Goal: Task Accomplishment & Management: Complete application form

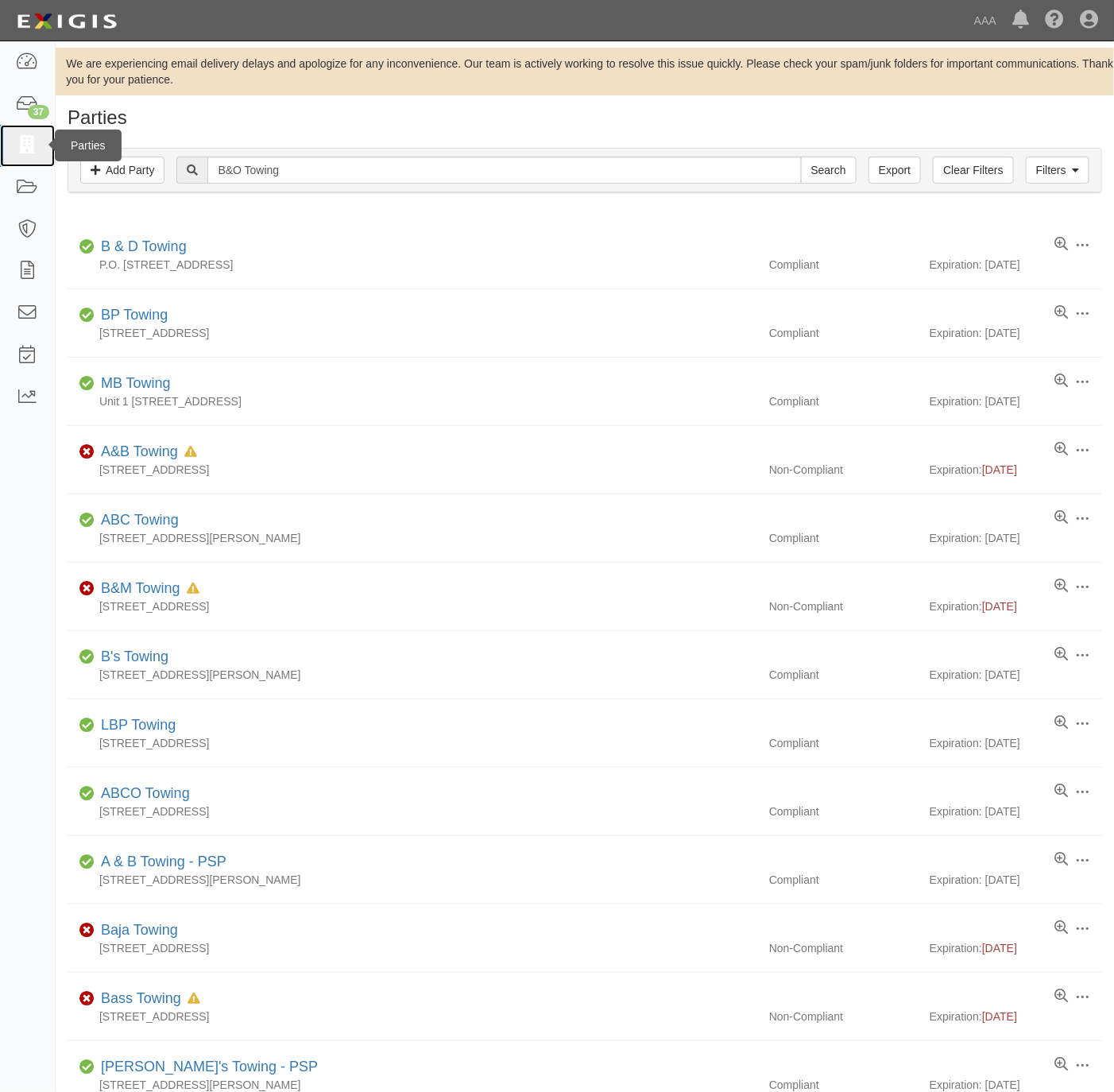
drag, startPoint x: 158, startPoint y: 5, endPoint x: 22, endPoint y: 153, distance: 201.0
click at [22, 156] on link at bounding box center [27, 145] width 54 height 42
click at [327, 105] on div "We are experiencing email delivery delays and apologize for any inconvenience. …" at bounding box center [585, 888] width 1059 height 1681
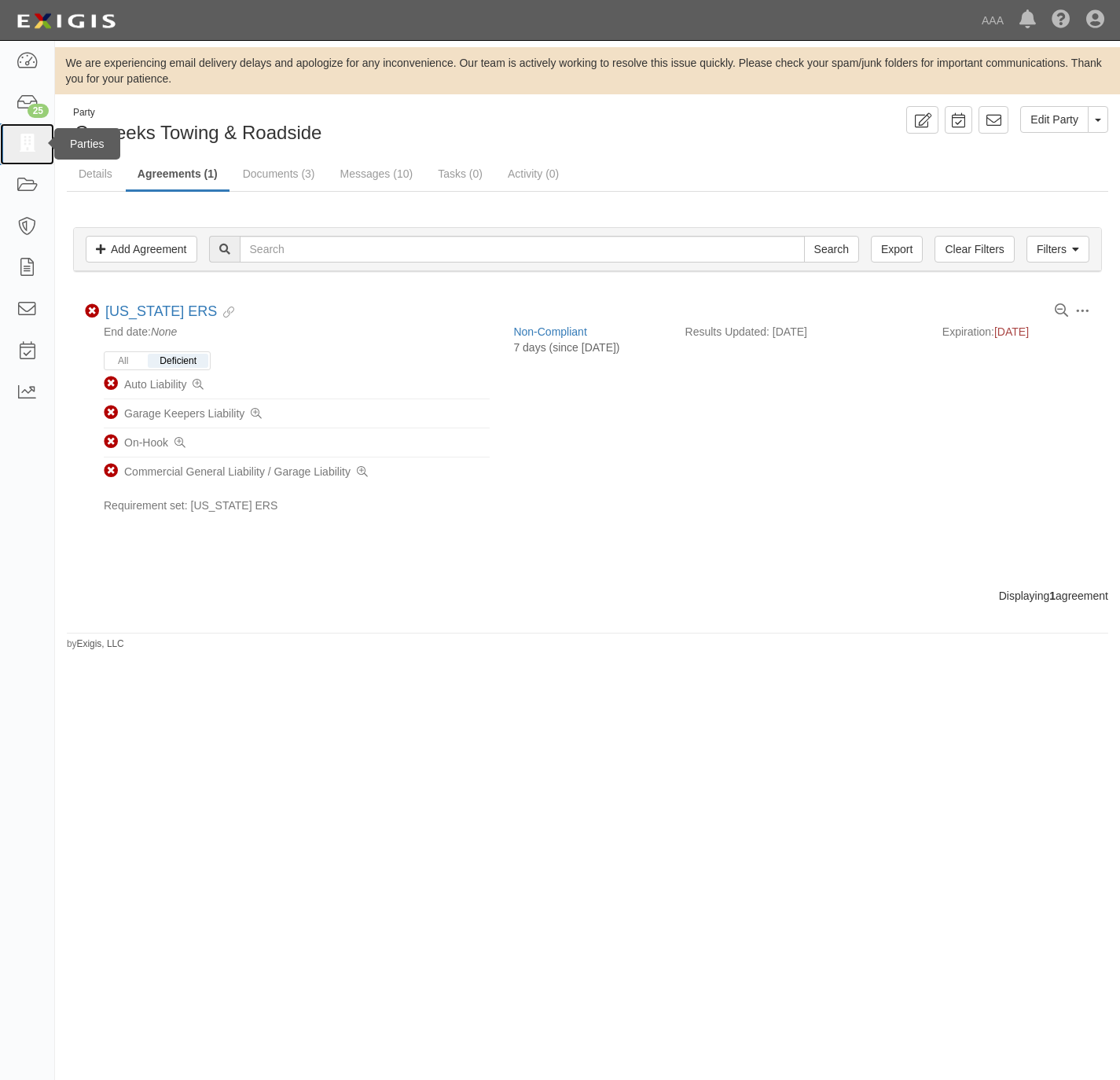
click at [26, 137] on icon at bounding box center [26, 144] width 22 height 18
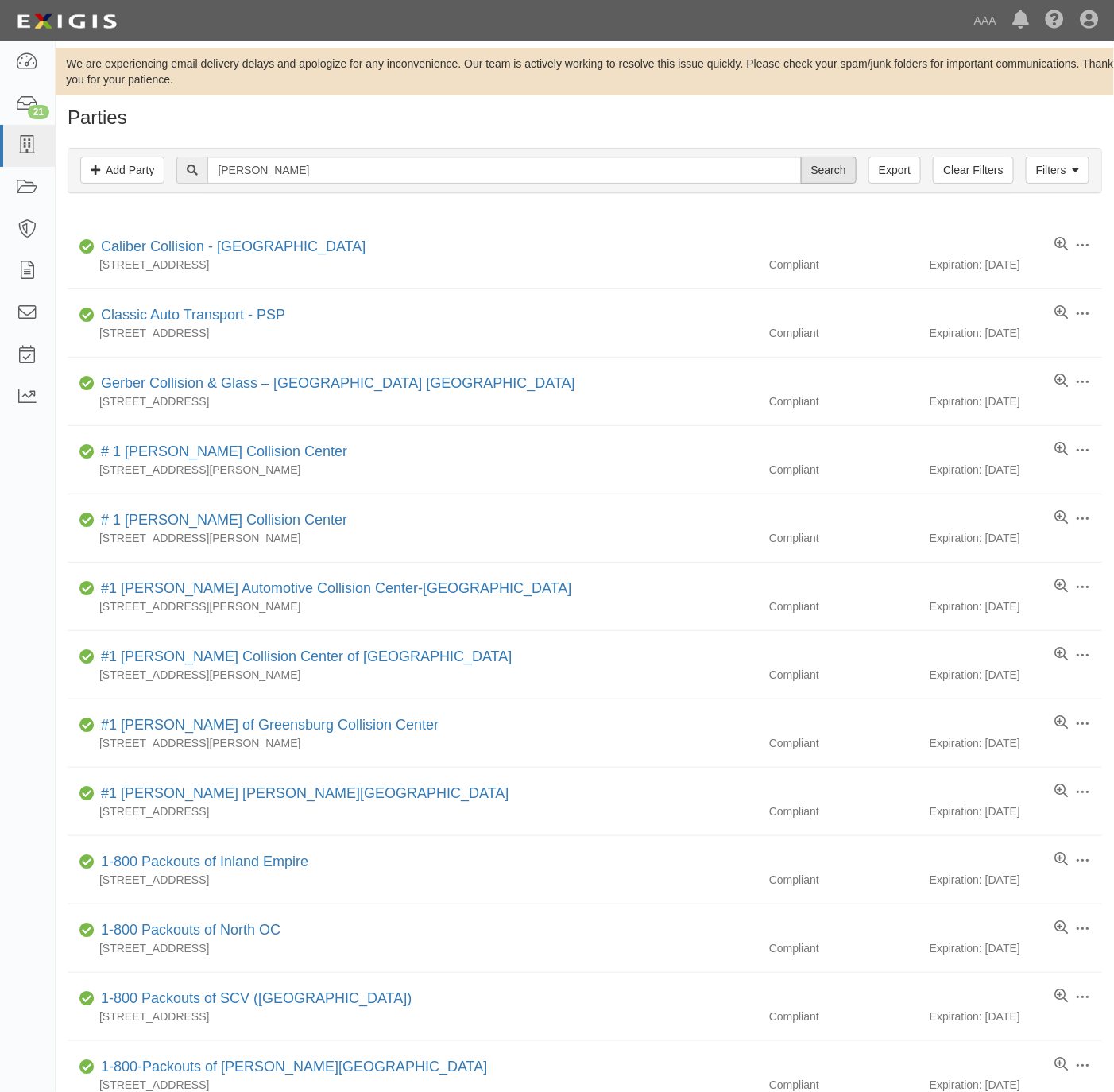
type input "[PERSON_NAME]"
click at [821, 173] on input "Search" at bounding box center [829, 169] width 55 height 27
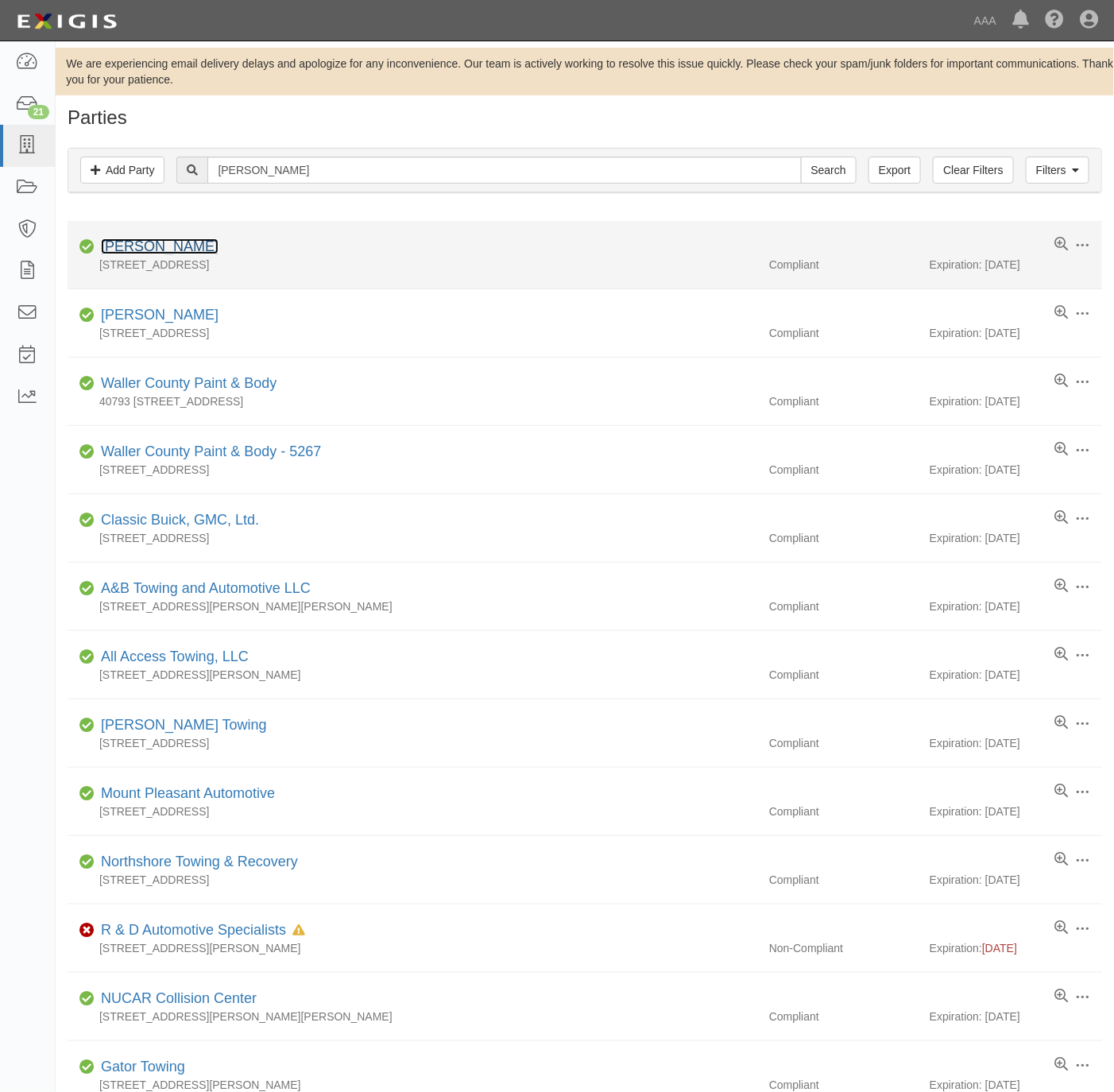
click at [115, 251] on link "[PERSON_NAME]" at bounding box center [160, 246] width 117 height 16
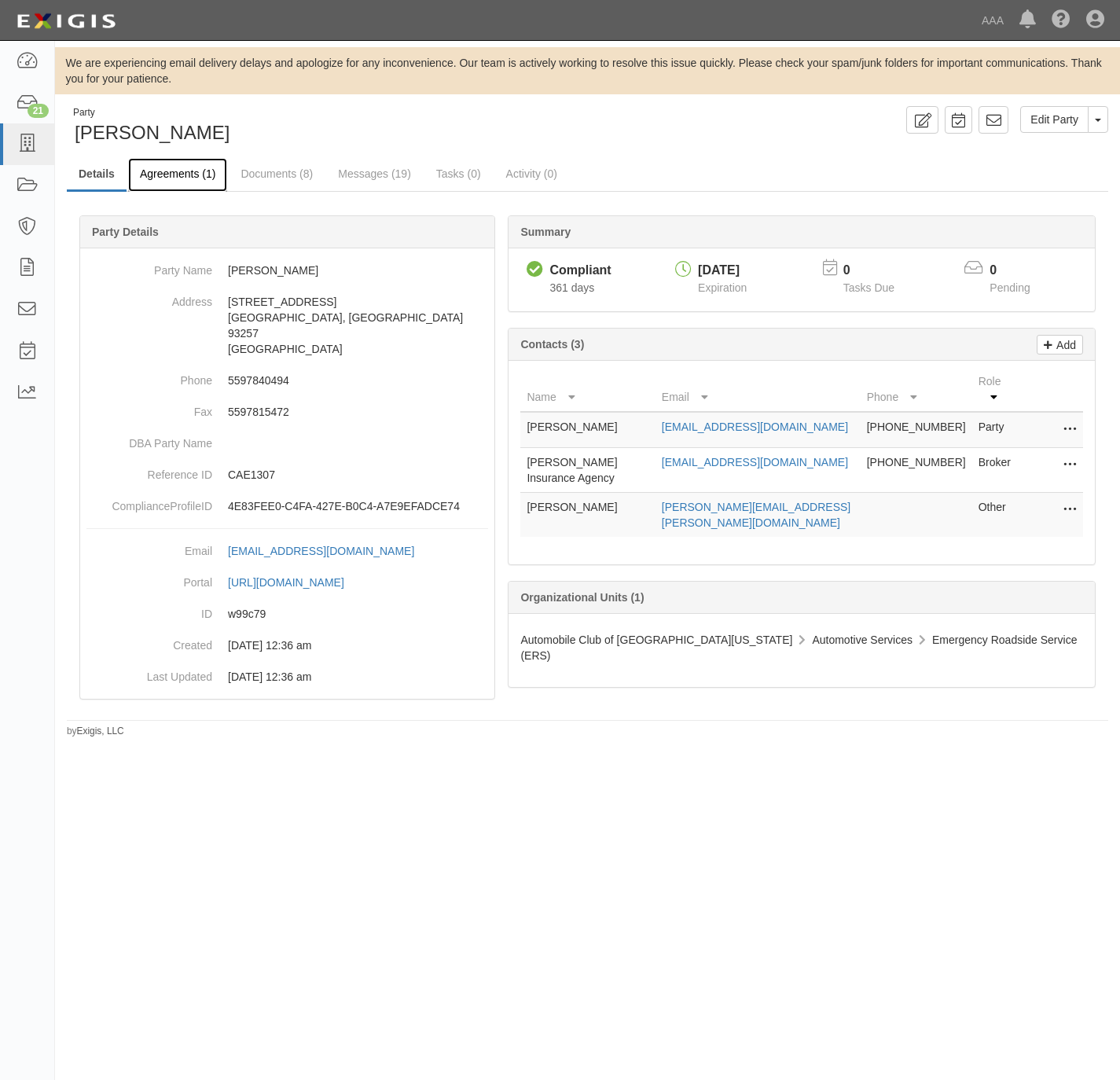
click at [167, 170] on link "Agreements (1)" at bounding box center [178, 175] width 99 height 34
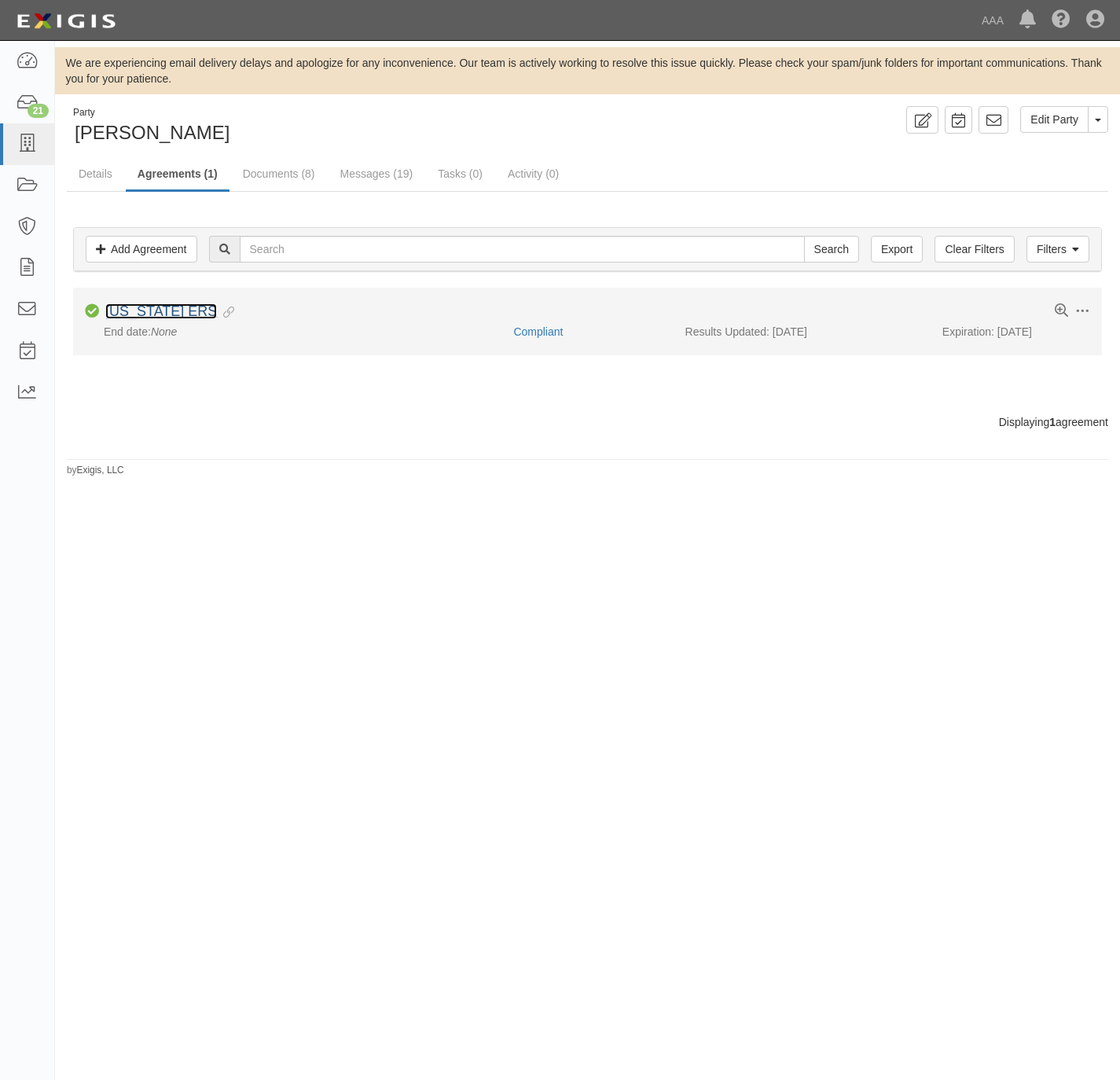
click at [158, 316] on link "[US_STATE] ERS" at bounding box center [161, 311] width 112 height 15
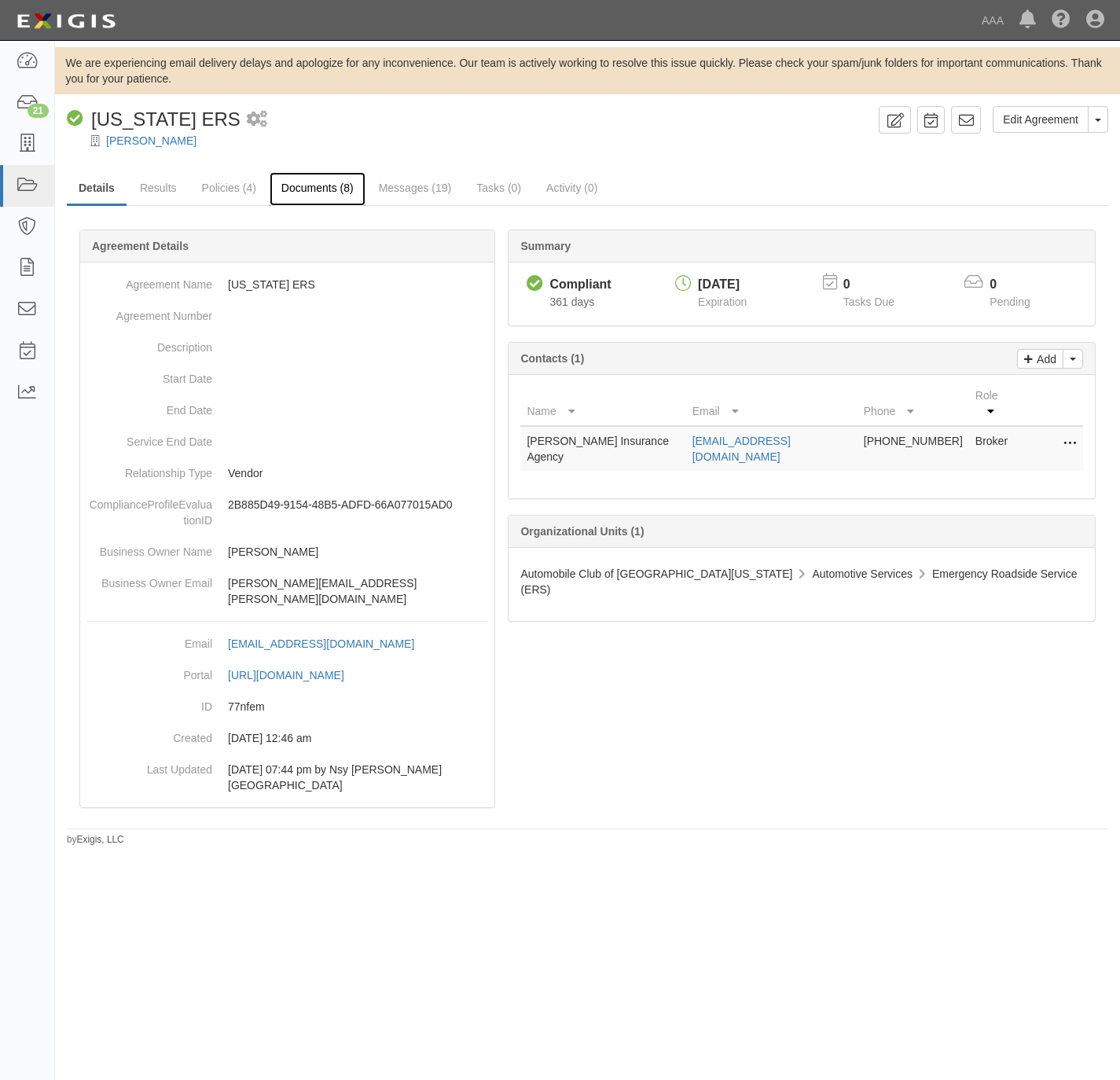
click at [273, 196] on link "Documents (8)" at bounding box center [318, 190] width 96 height 34
click at [316, 182] on link "Documents (8)" at bounding box center [318, 190] width 96 height 34
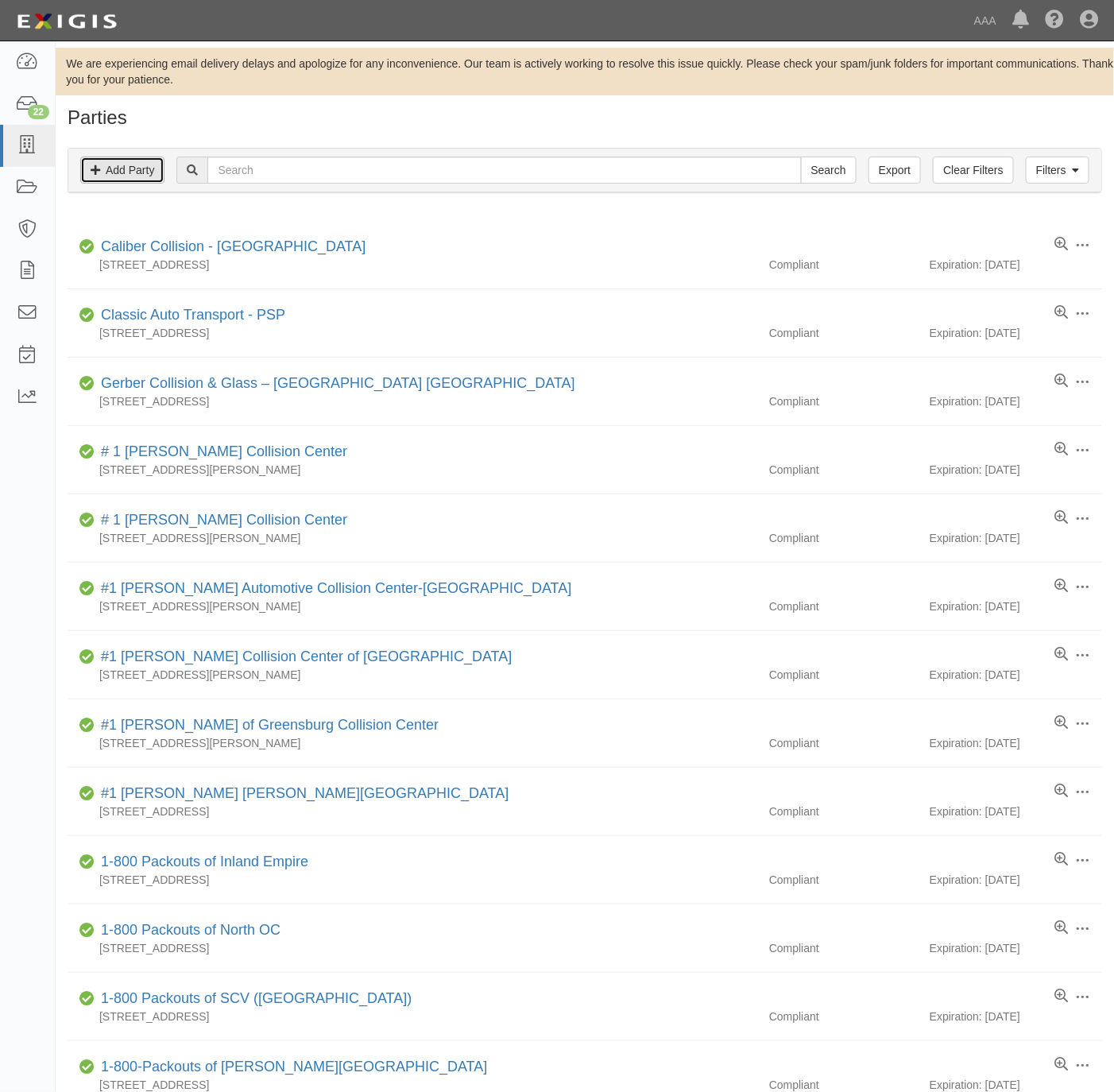
click at [146, 172] on link "Add Party" at bounding box center [123, 169] width 85 height 27
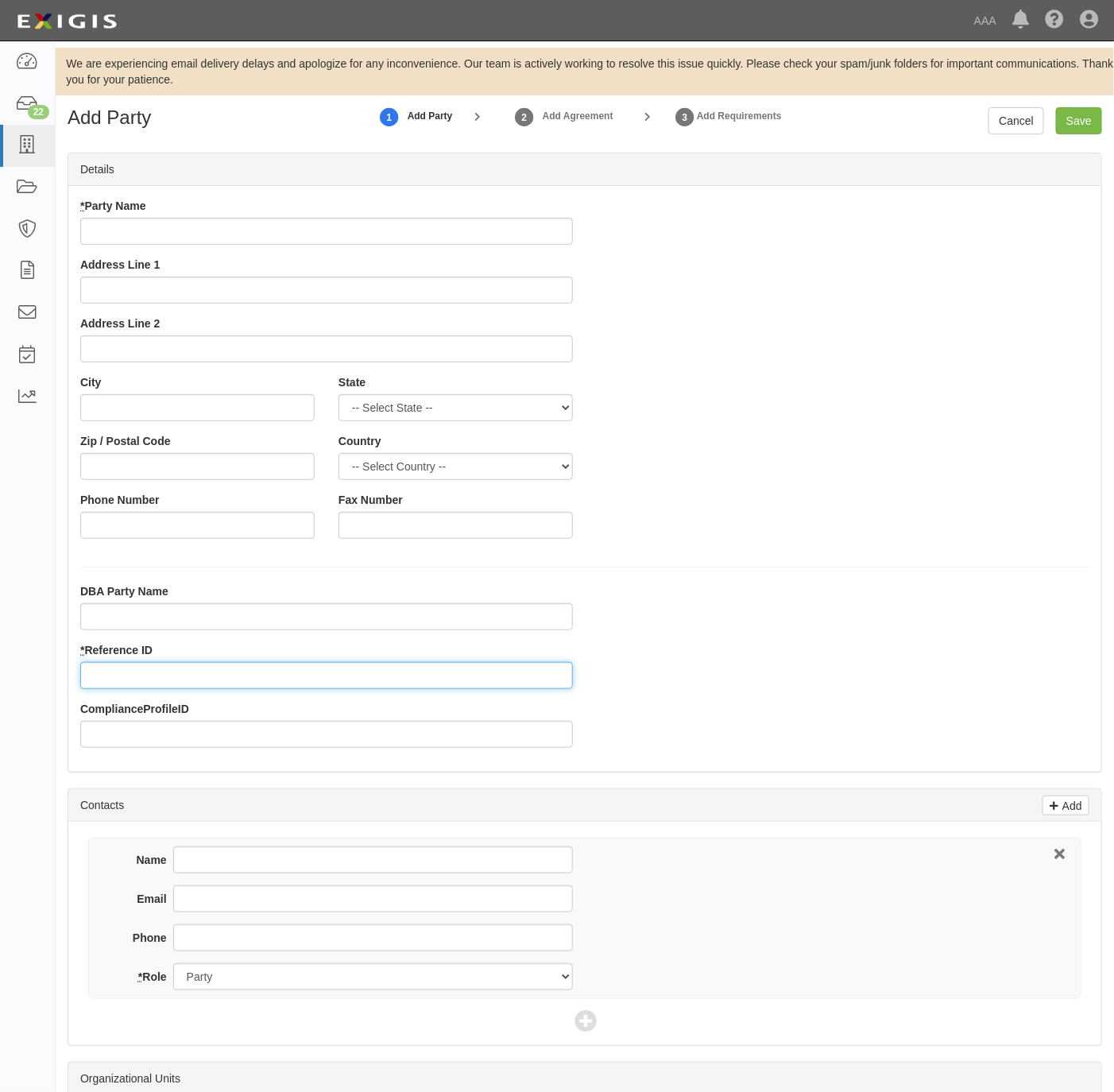
click at [170, 677] on input "* Reference ID" at bounding box center [326, 676] width 493 height 27
paste input "663037"
type input "663037"
click at [256, 227] on input "* Party Name" at bounding box center [326, 231] width 493 height 27
paste input "[US_STATE] Towing & Roadside LLC"
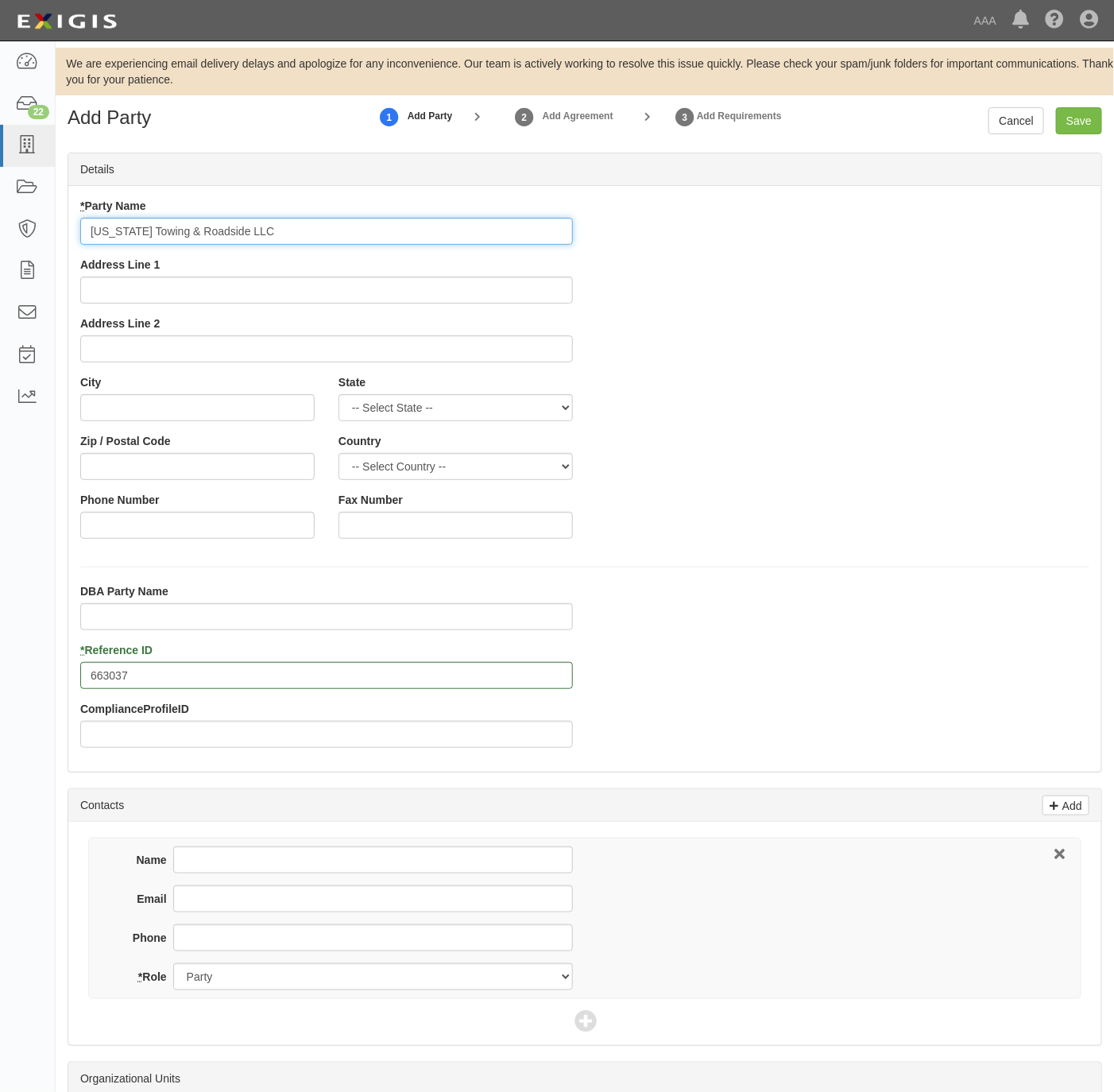
type input "[US_STATE] Towing & Roadside LLC"
click at [270, 284] on input "Address Line 1" at bounding box center [326, 289] width 493 height 27
paste input "[STREET_ADDRESS],"
type input "[STREET_ADDRESS],"
click at [179, 410] on input "City" at bounding box center [197, 407] width 234 height 27
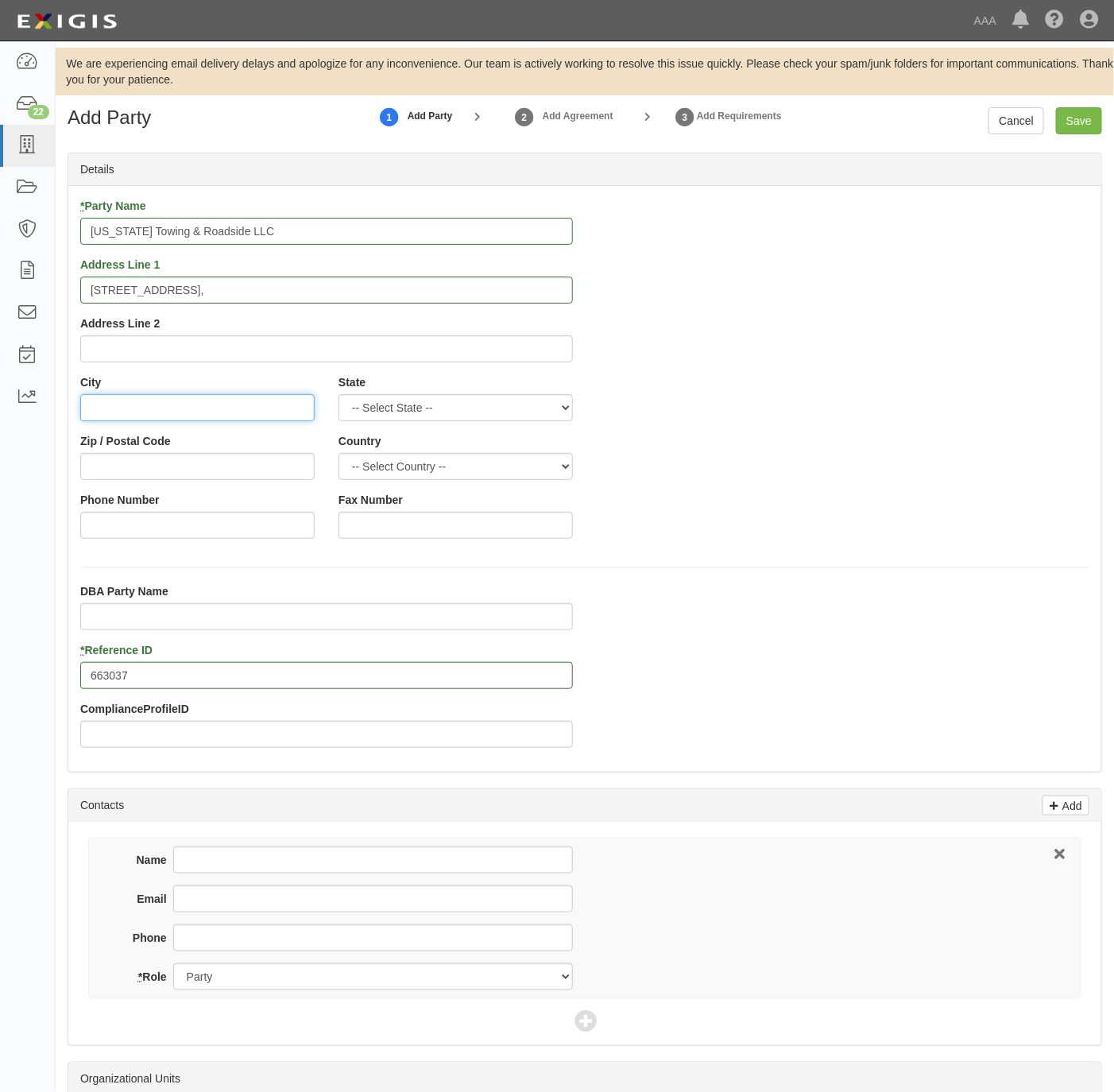
paste input "Hampton,"
type input "Hampton"
click at [539, 411] on select "-- Select State -- [US_STATE] [US_STATE] [US_STATE] [US_STATE] [US_STATE] [US_S…" at bounding box center [455, 407] width 234 height 27
